Goal: Information Seeking & Learning: Learn about a topic

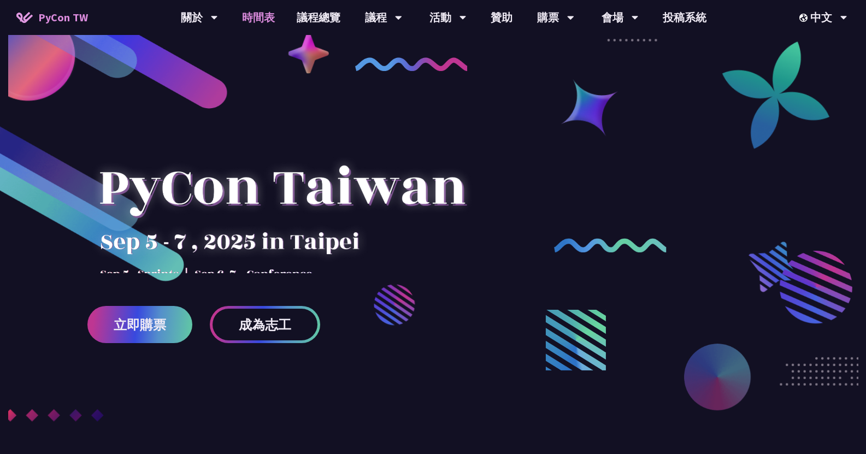
click at [261, 11] on link "時間表" at bounding box center [258, 17] width 55 height 35
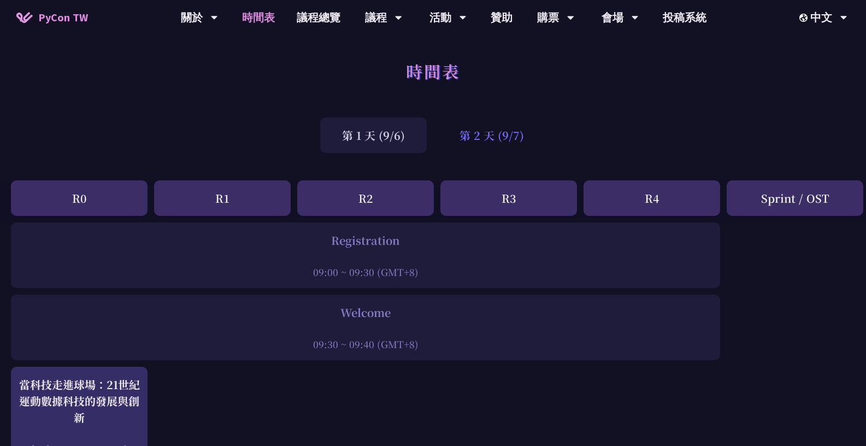
click at [473, 137] on div "第 2 天 (9/7)" at bounding box center [492, 135] width 108 height 36
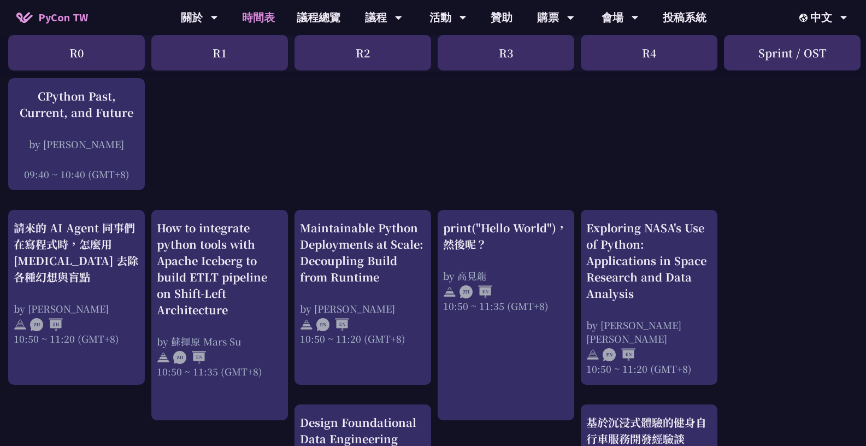
scroll to position [288, 3]
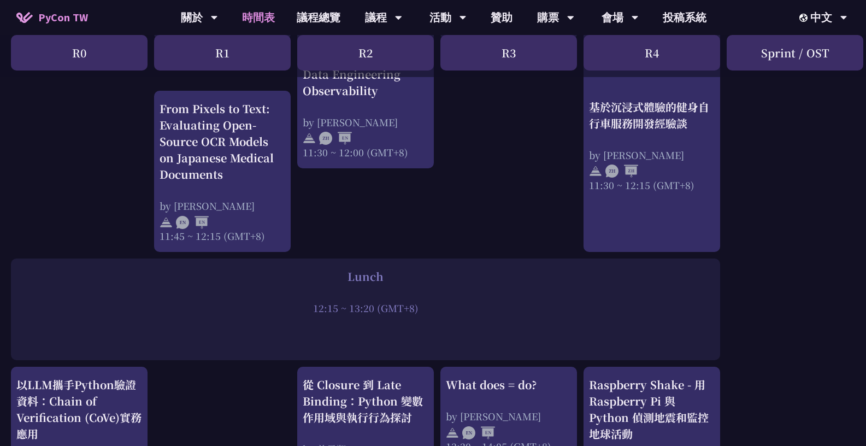
scroll to position [666, 0]
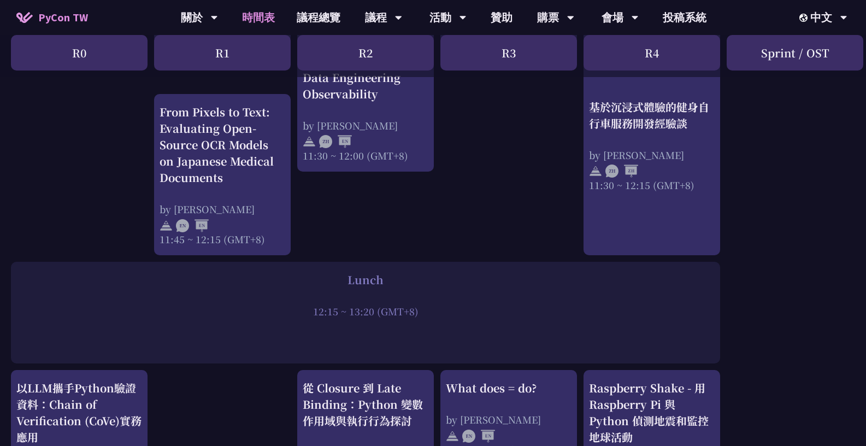
click at [353, 316] on div "12:15 ~ 13:20 (GMT+8)" at bounding box center [365, 311] width 698 height 14
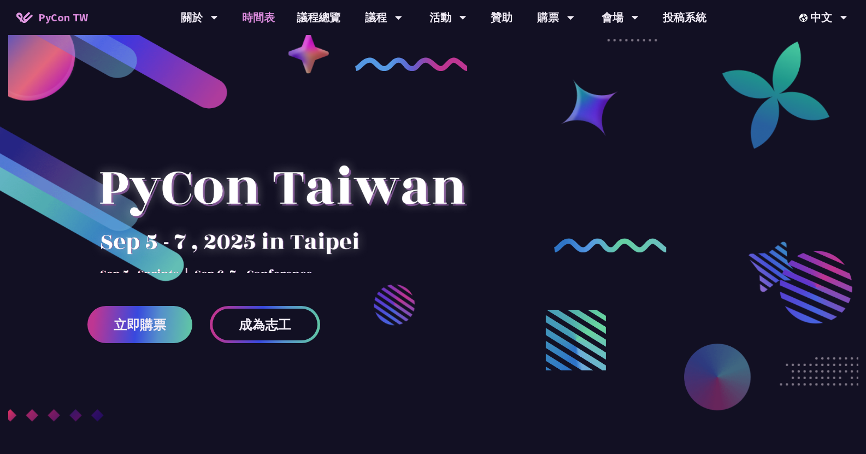
click at [251, 11] on link "時間表" at bounding box center [258, 17] width 55 height 35
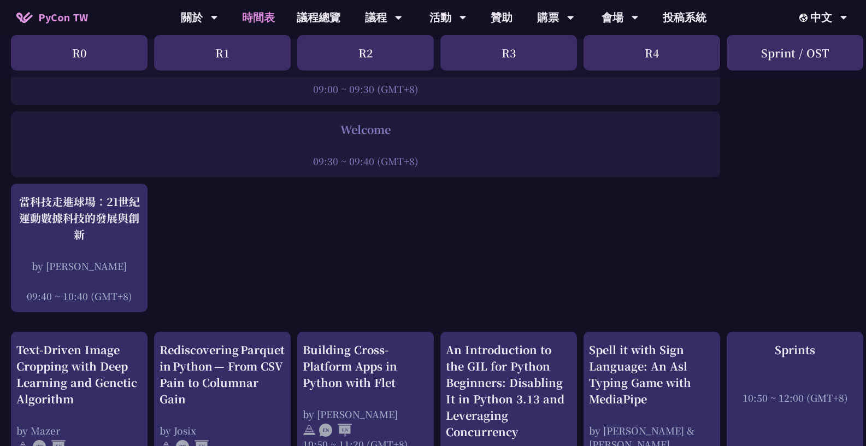
scroll to position [222, 0]
